Goal: Information Seeking & Learning: Learn about a topic

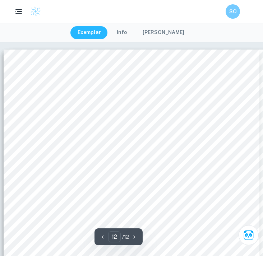
scroll to position [3904, 0]
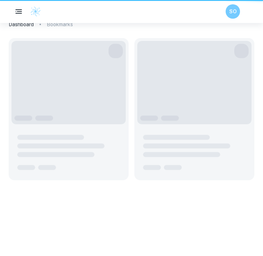
scroll to position [23, 0]
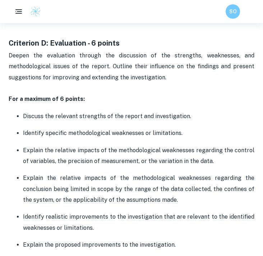
scroll to position [1590, 0]
